Goal: Task Accomplishment & Management: Manage account settings

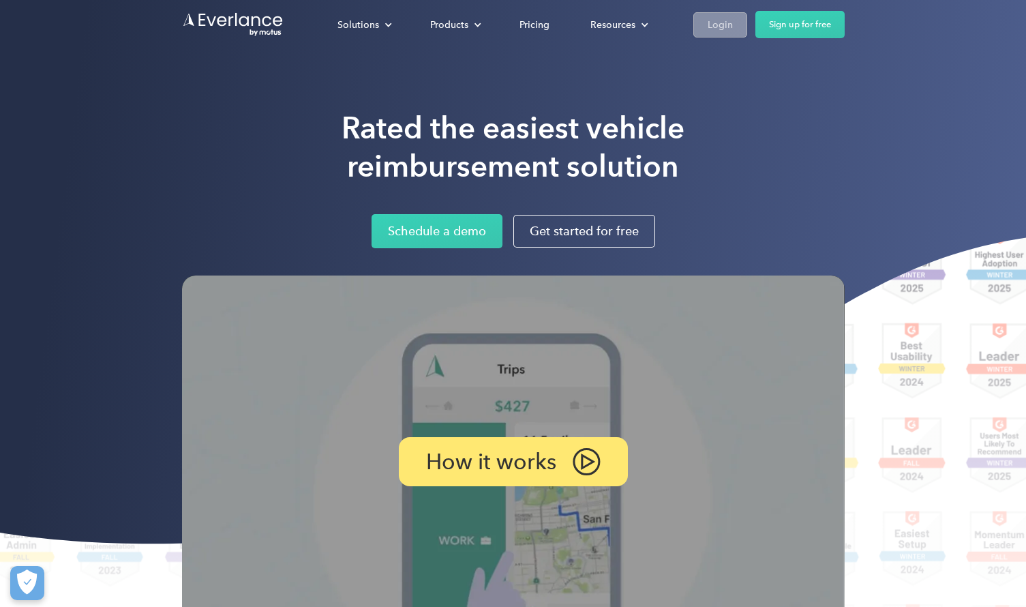
click at [710, 32] on div "Login" at bounding box center [720, 24] width 25 height 17
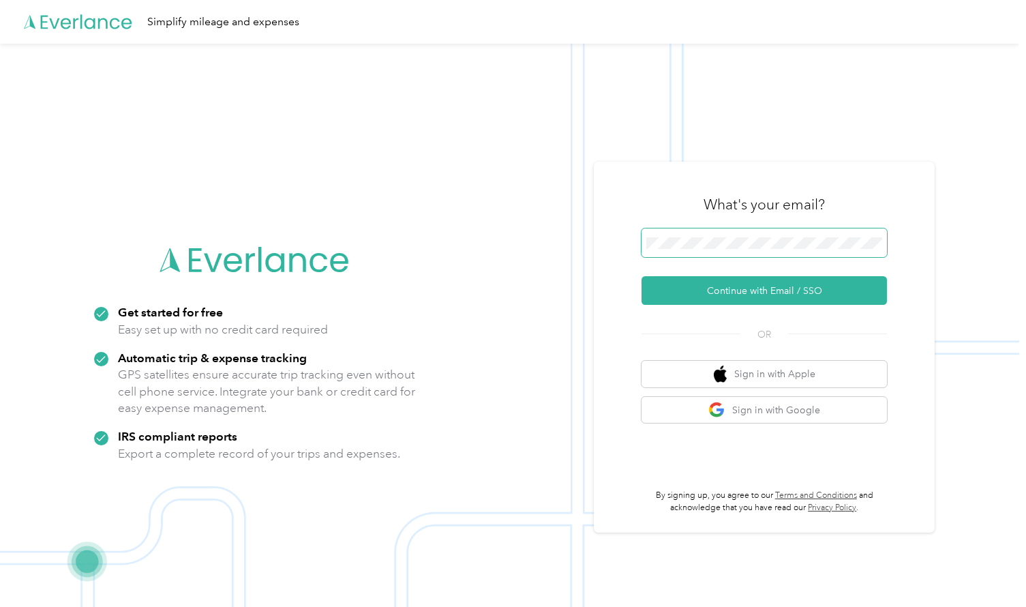
click at [716, 234] on span at bounding box center [763, 242] width 245 height 29
click at [714, 253] on span at bounding box center [763, 242] width 245 height 29
click at [736, 287] on button "Continue with Email / SSO" at bounding box center [763, 290] width 245 height 29
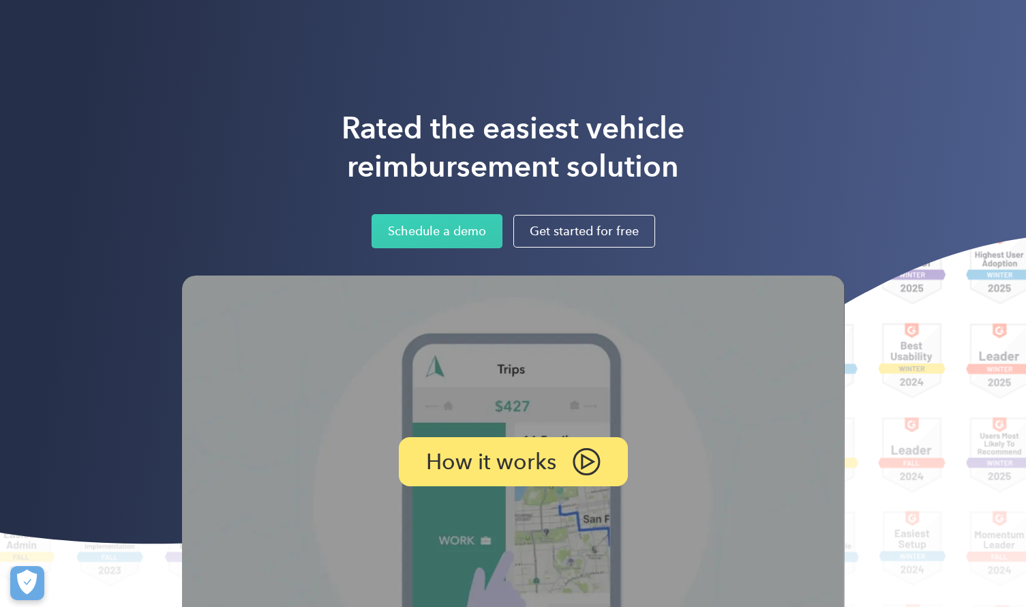
click at [754, 41] on div "Solutions For companies Easy vehicle reimbursements For self-employed Maximize …" at bounding box center [513, 24] width 663 height 49
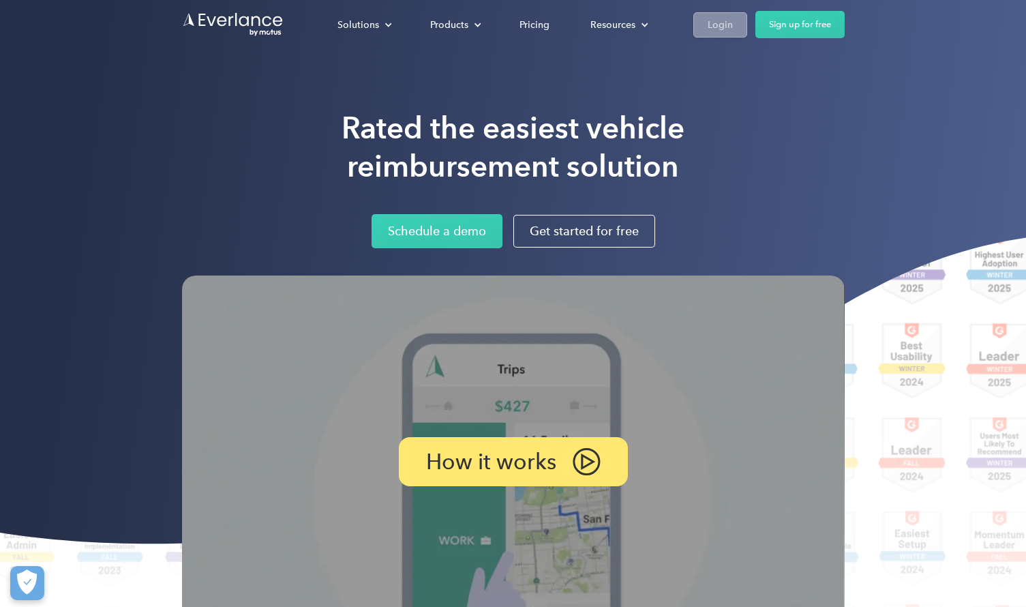
click at [723, 25] on div "Login" at bounding box center [720, 24] width 25 height 17
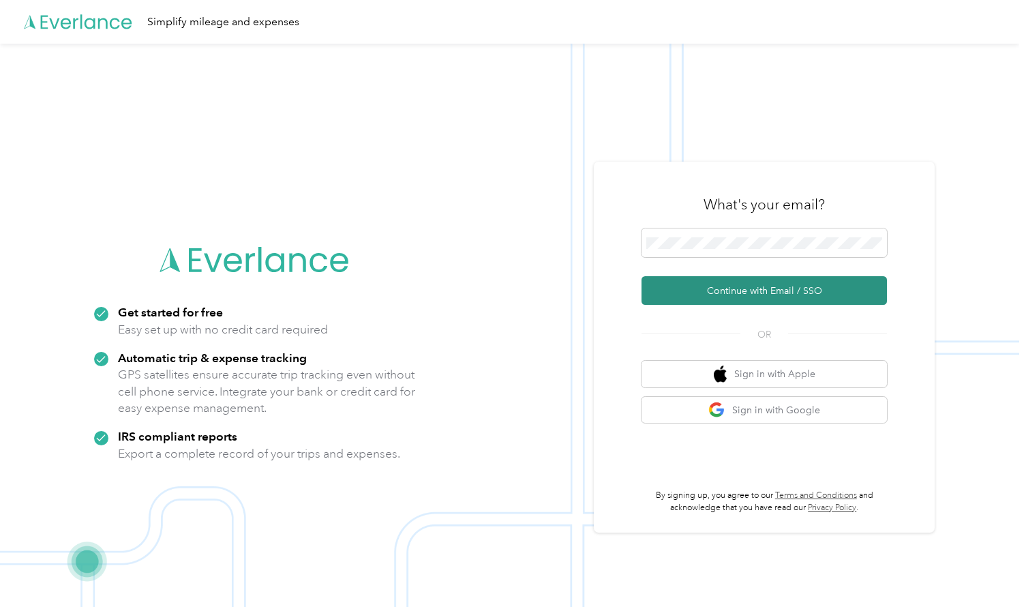
click at [738, 288] on button "Continue with Email / SSO" at bounding box center [763, 290] width 245 height 29
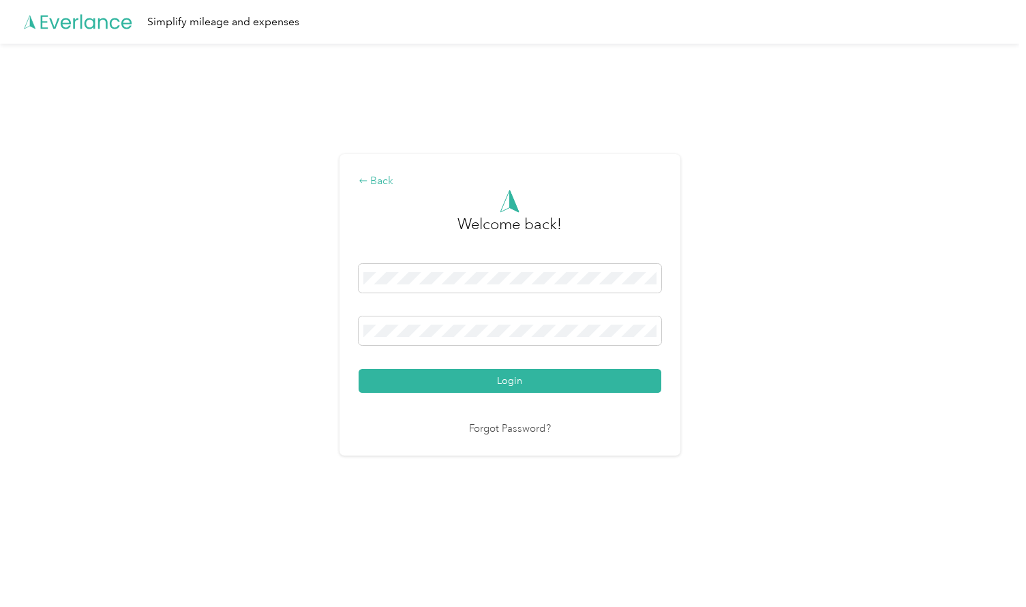
click at [378, 181] on div "Back" at bounding box center [510, 181] width 303 height 16
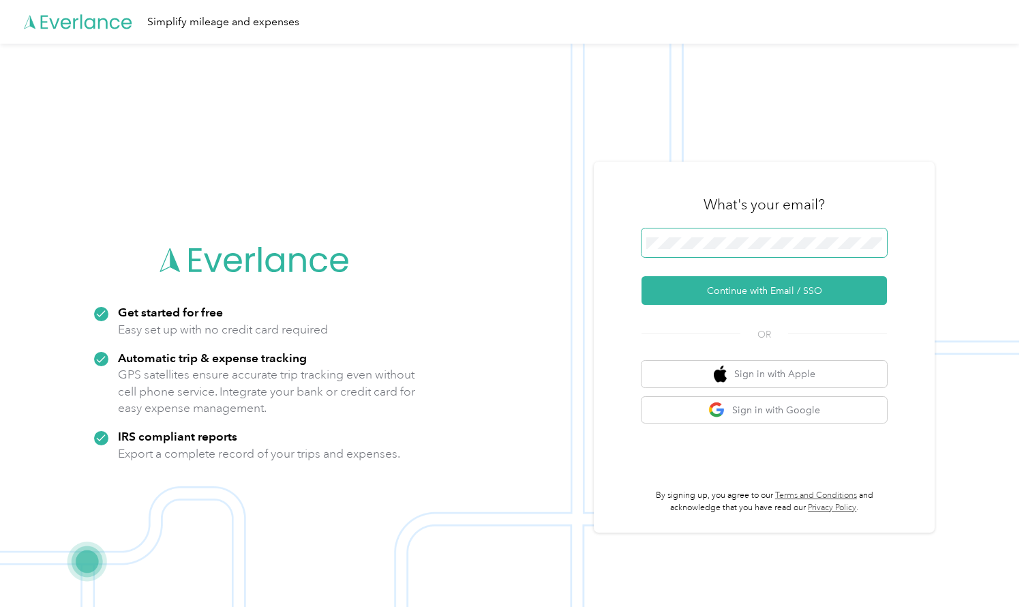
click at [796, 245] on span at bounding box center [763, 242] width 245 height 29
drag, startPoint x: 811, startPoint y: 255, endPoint x: 606, endPoint y: 240, distance: 205.1
click at [606, 241] on div "What's your email? Continue with Email / SSO OR Sign in with Apple Sign in with…" at bounding box center [764, 347] width 341 height 371
click at [724, 295] on button "Continue with Email / SSO" at bounding box center [763, 290] width 245 height 29
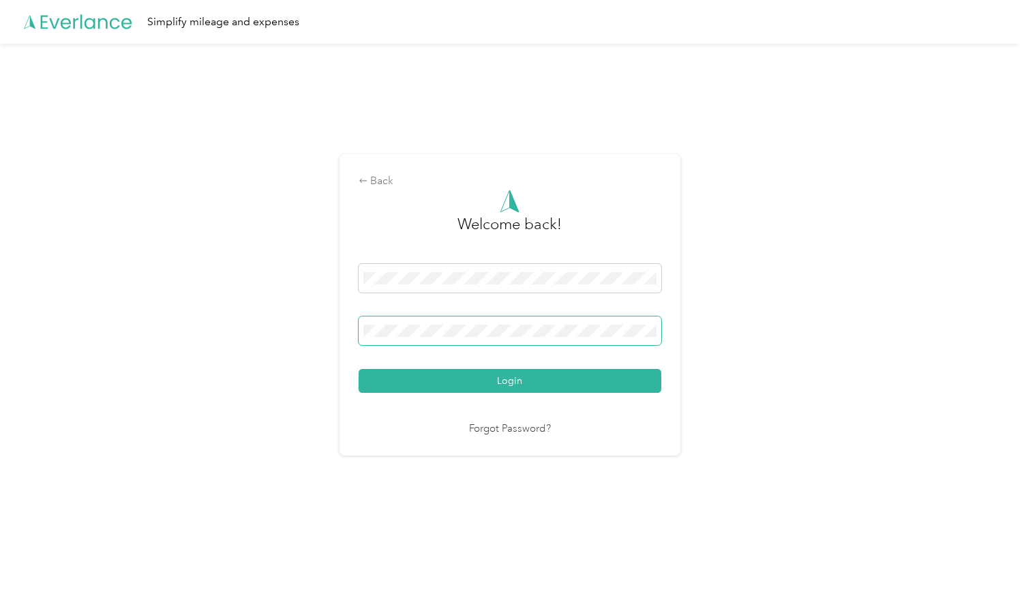
click at [536, 340] on span at bounding box center [510, 330] width 303 height 29
click at [359, 369] on button "Login" at bounding box center [510, 381] width 303 height 24
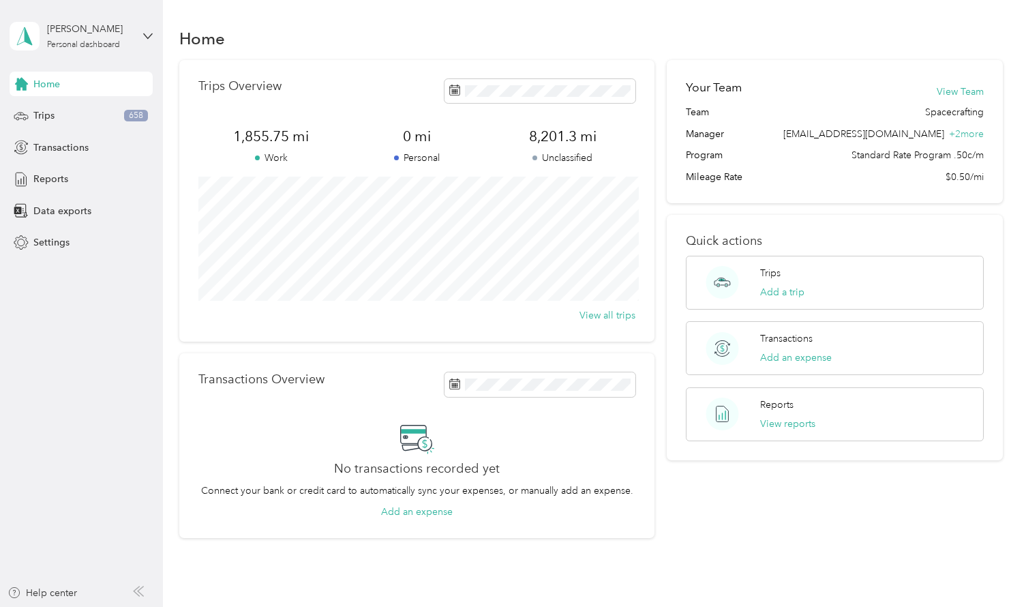
click at [285, 153] on p "Work" at bounding box center [271, 158] width 146 height 14
click at [72, 181] on div "Reports" at bounding box center [81, 179] width 143 height 25
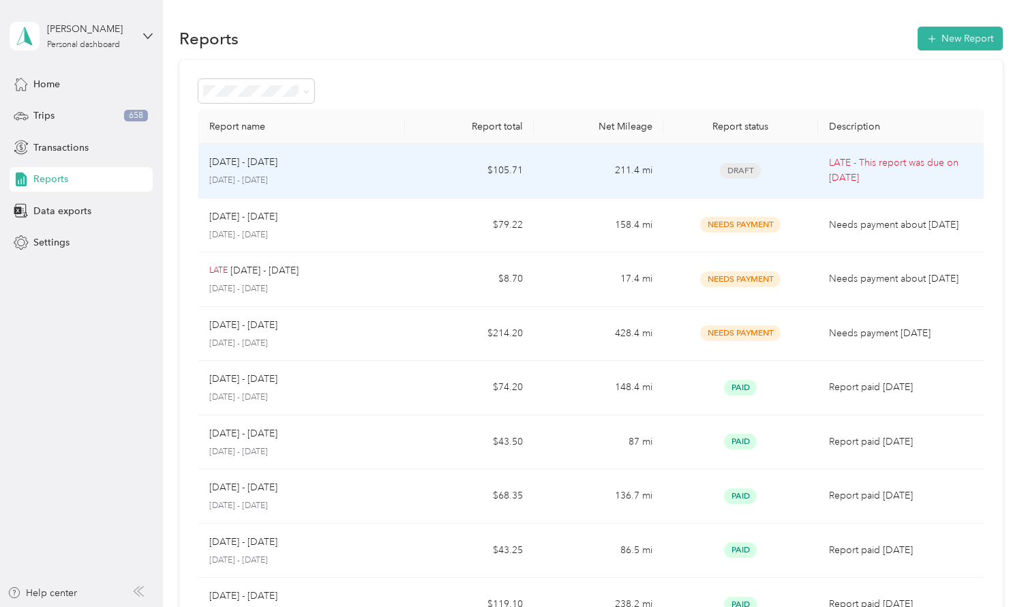
click at [683, 183] on td "Draft" at bounding box center [740, 171] width 155 height 55
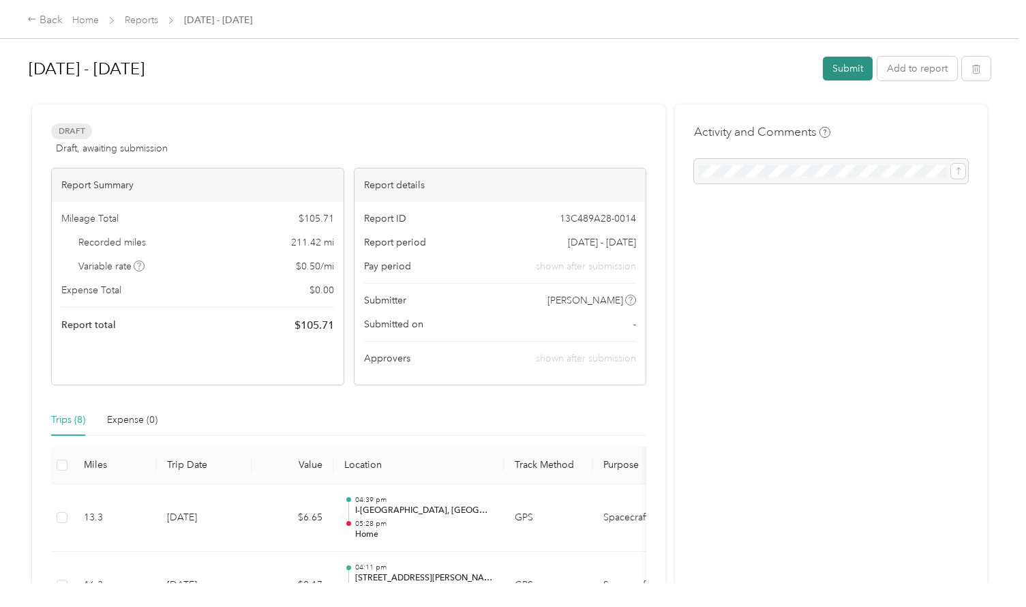
click at [862, 65] on button "Submit" at bounding box center [848, 69] width 50 height 24
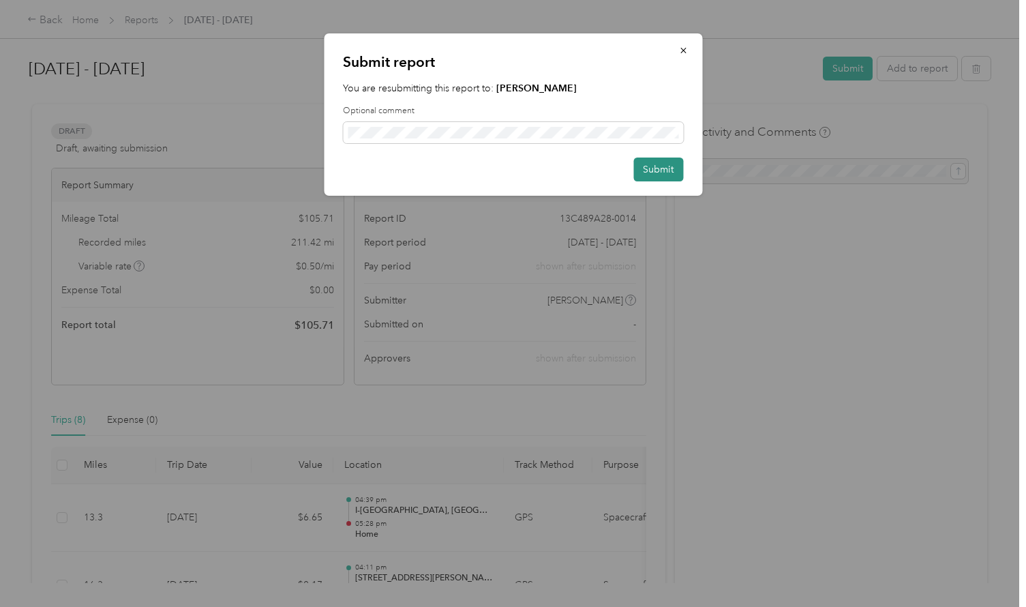
click at [646, 172] on button "Submit" at bounding box center [658, 169] width 50 height 24
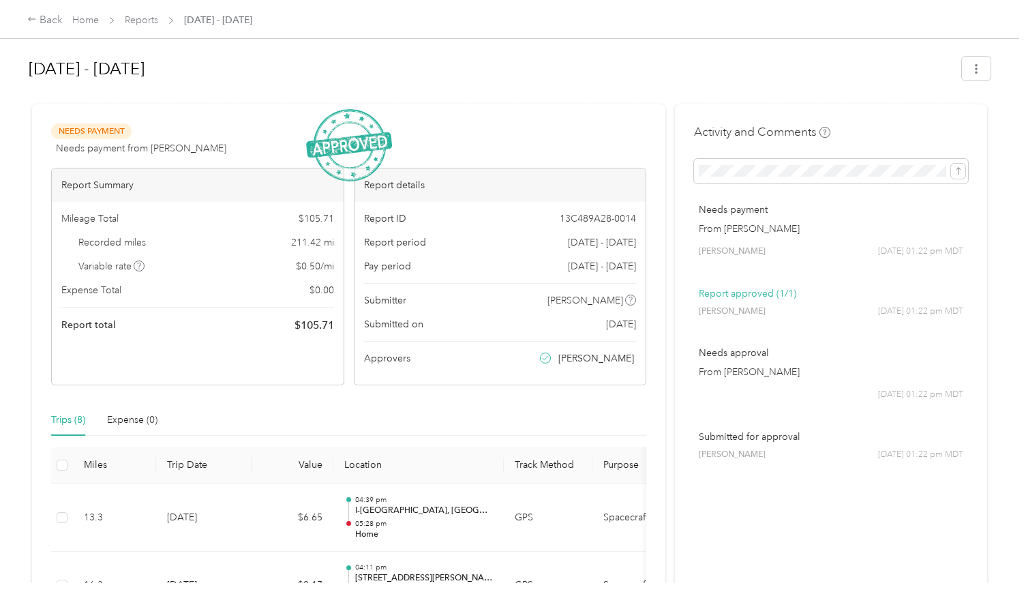
click at [999, 68] on div "Aug 17 - 30, 2025 Needs Payment Needs payment from Benjamin Colvin View activit…" at bounding box center [509, 291] width 1019 height 583
click at [981, 68] on icon "button" at bounding box center [976, 69] width 10 height 10
click at [957, 112] on span "Download" at bounding box center [944, 118] width 45 height 14
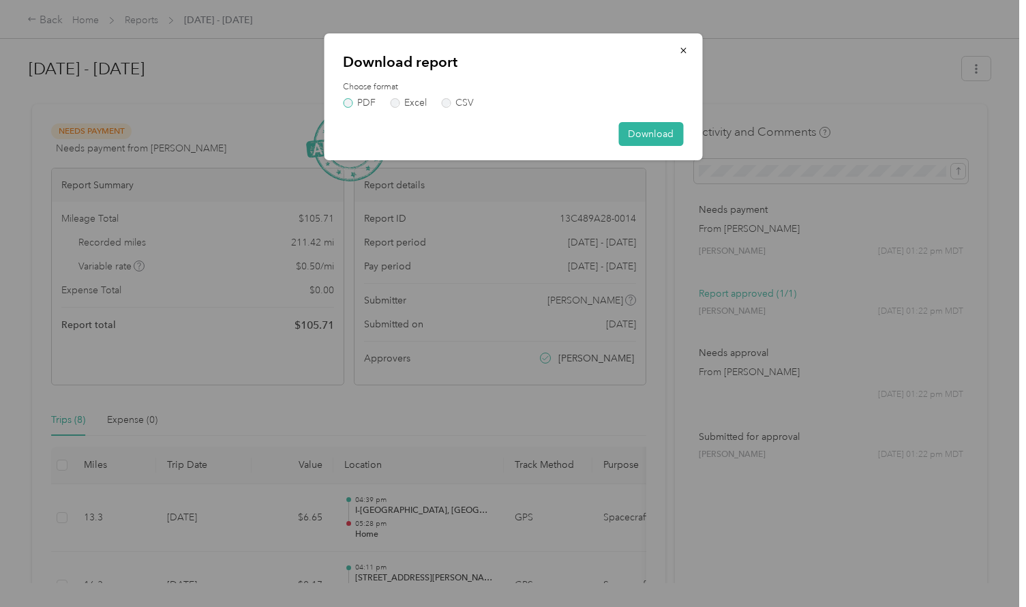
click at [346, 102] on label "PDF" at bounding box center [359, 103] width 33 height 10
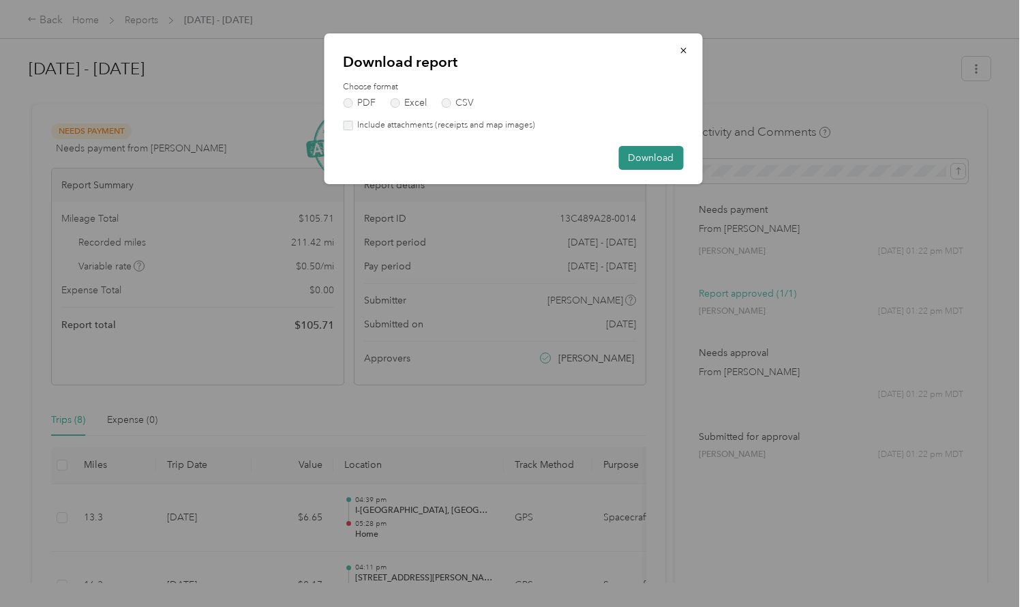
click at [669, 161] on button "Download" at bounding box center [650, 158] width 65 height 24
